Goal: Task Accomplishment & Management: Use online tool/utility

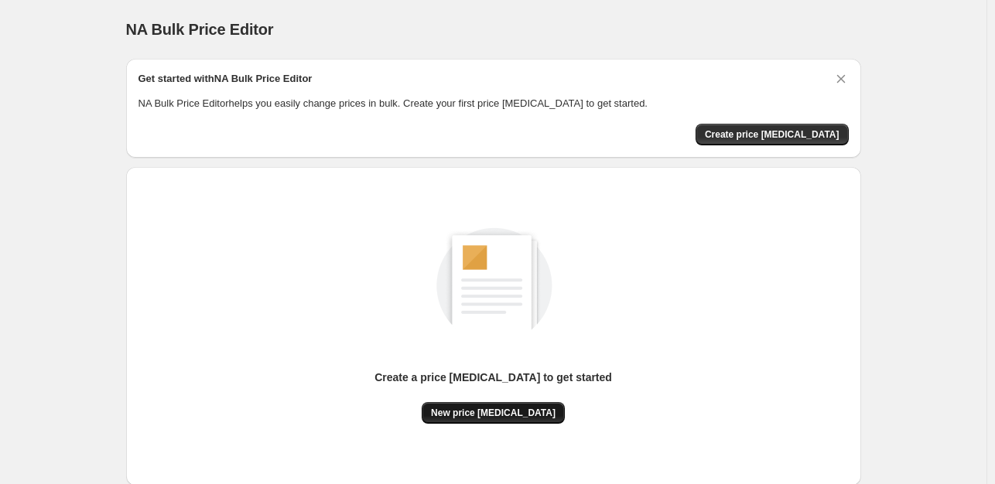
click at [487, 414] on span "New price [MEDICAL_DATA]" at bounding box center [493, 413] width 125 height 12
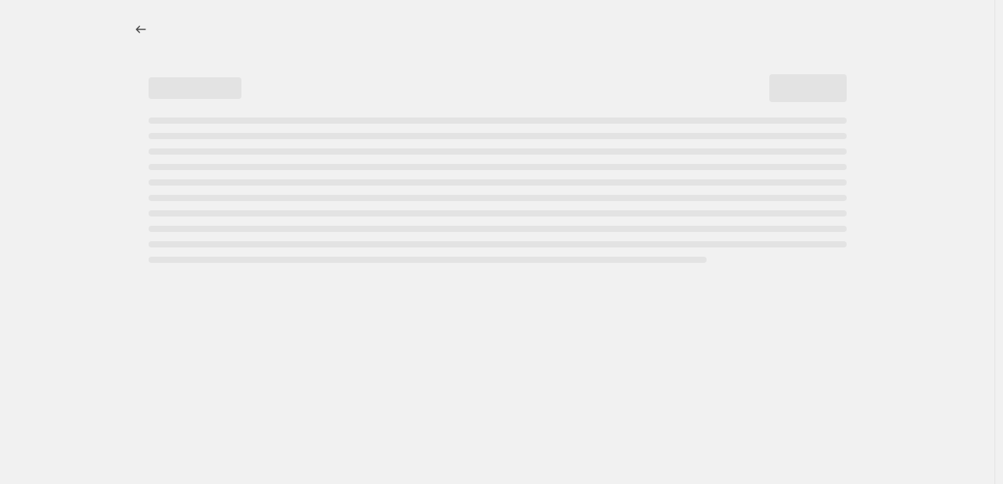
select select "percentage"
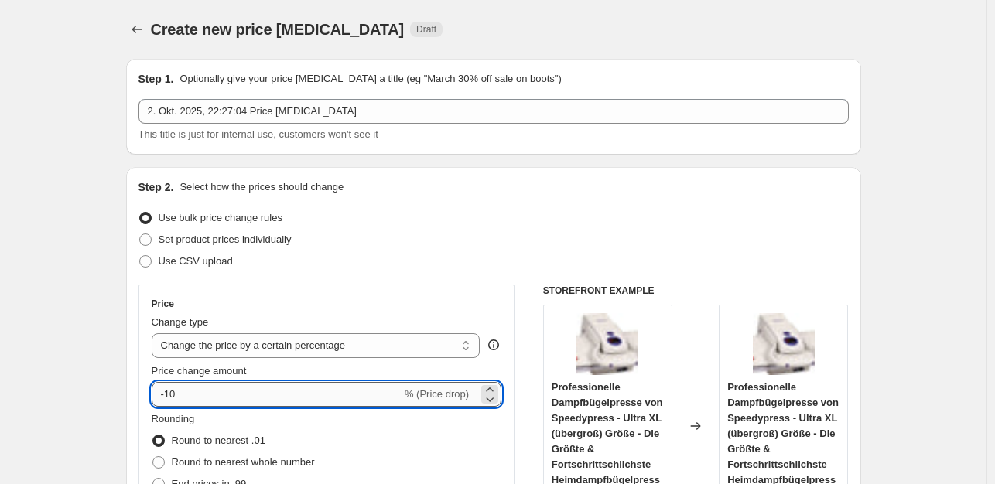
click at [183, 395] on input "-10" at bounding box center [277, 394] width 250 height 25
type input "-1"
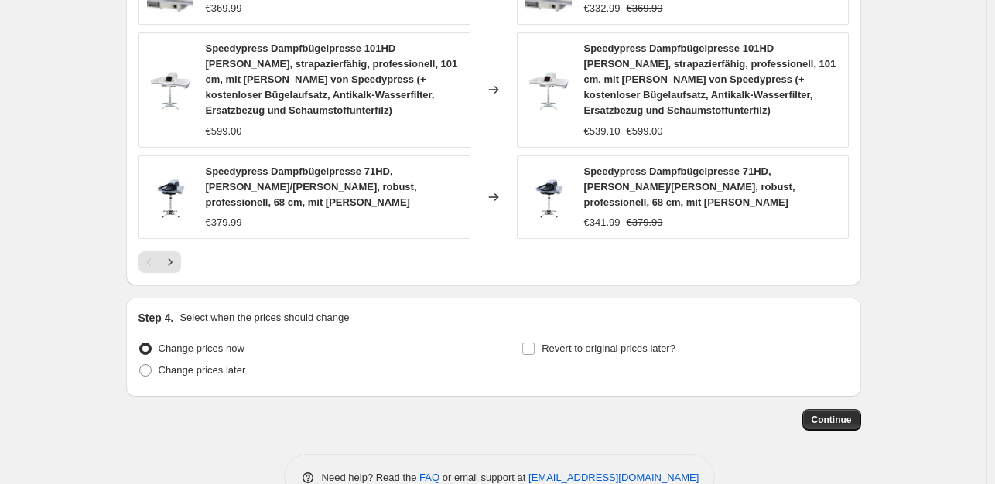
scroll to position [1195, 0]
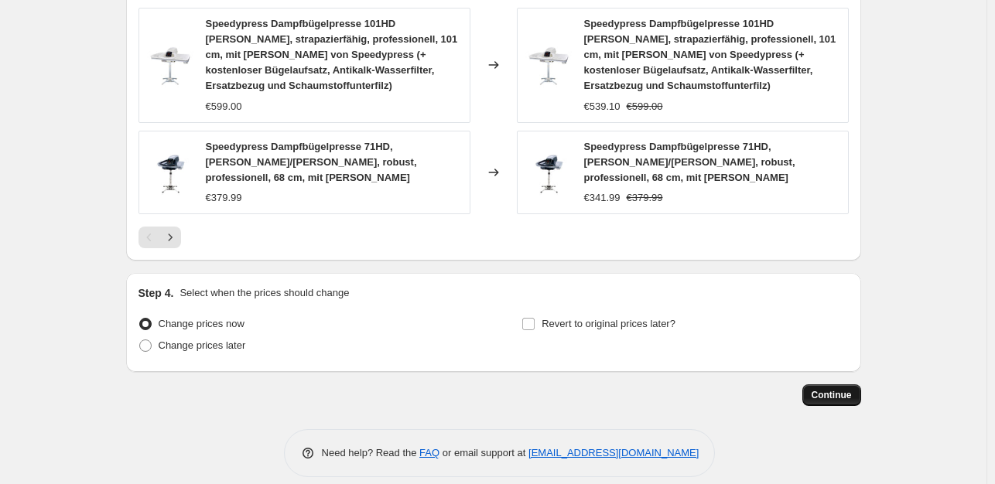
type input "-35"
click at [823, 389] on span "Continue" at bounding box center [832, 395] width 40 height 12
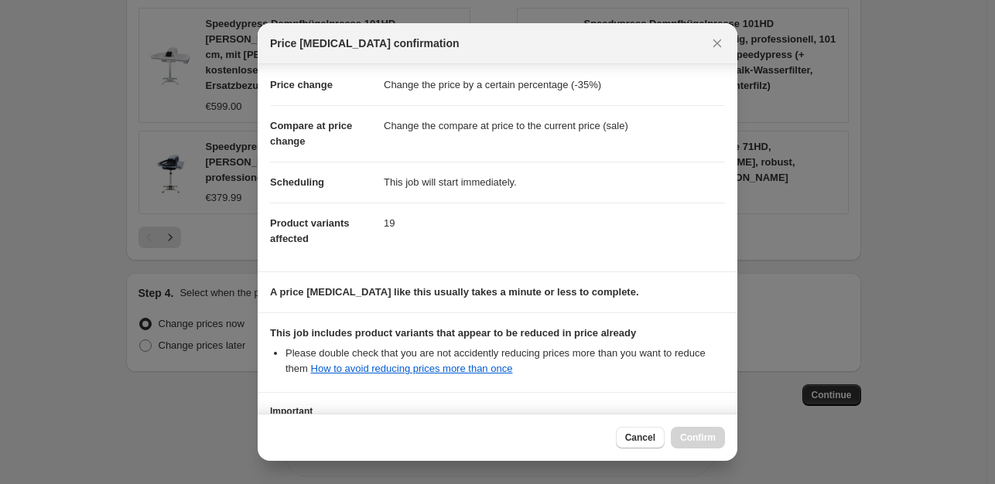
scroll to position [166, 0]
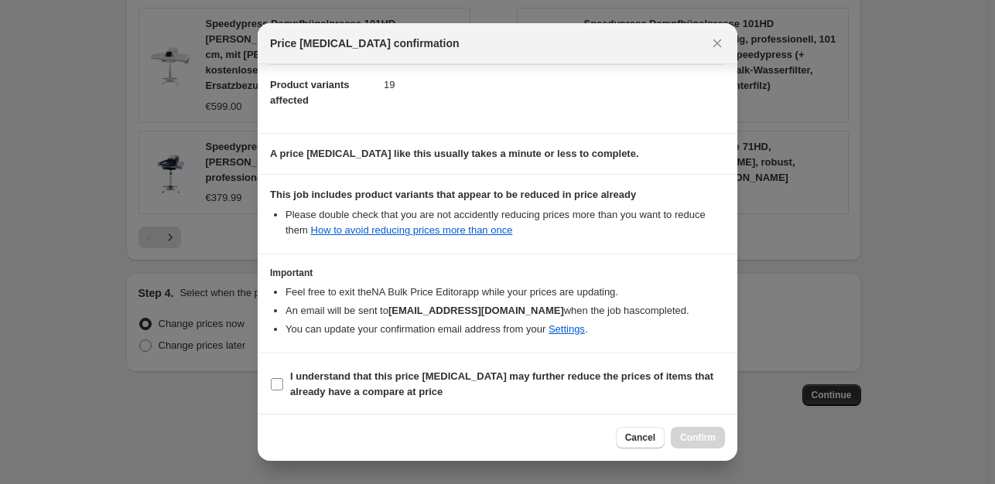
click at [277, 385] on input "I understand that this price [MEDICAL_DATA] may further reduce the prices of it…" at bounding box center [277, 384] width 12 height 12
checkbox input "true"
click at [697, 434] on span "Confirm" at bounding box center [698, 438] width 36 height 12
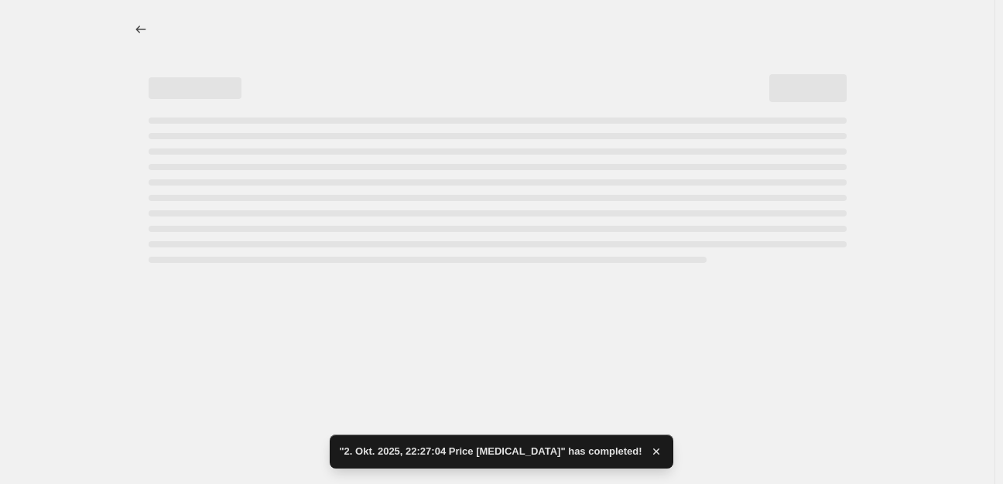
select select "percentage"
